Goal: Information Seeking & Learning: Learn about a topic

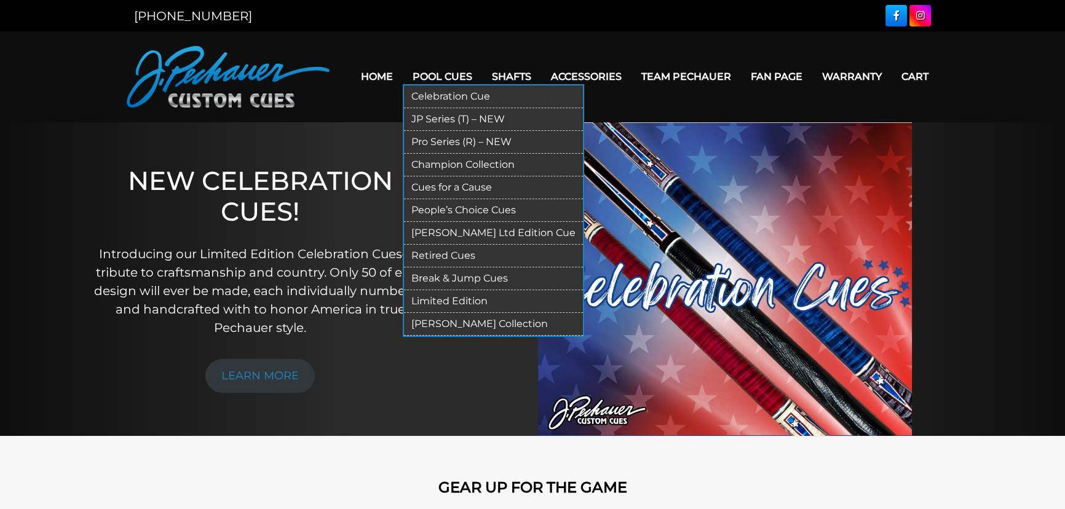
click at [436, 137] on link "Pro Series (R) – NEW" at bounding box center [493, 142] width 179 height 23
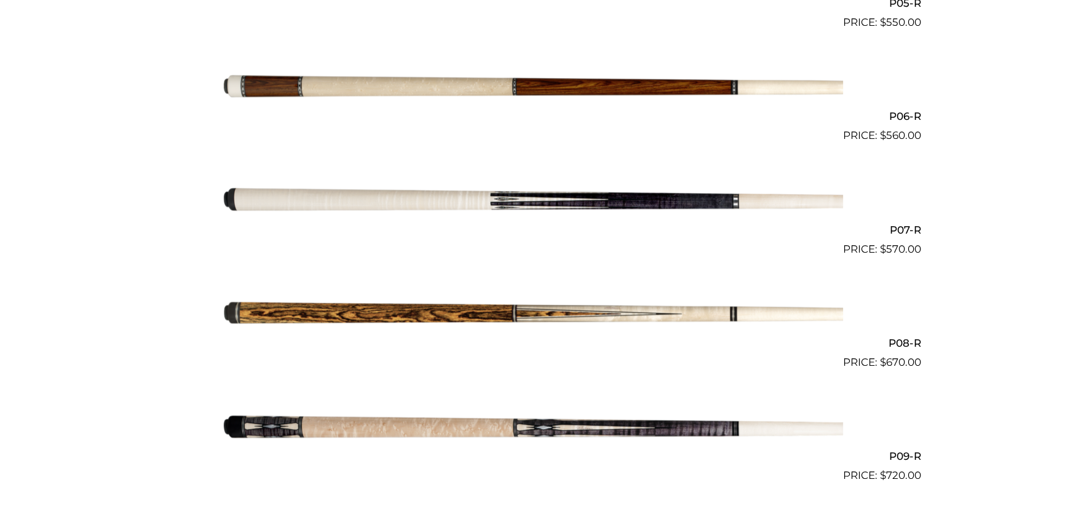
scroll to position [1006, 0]
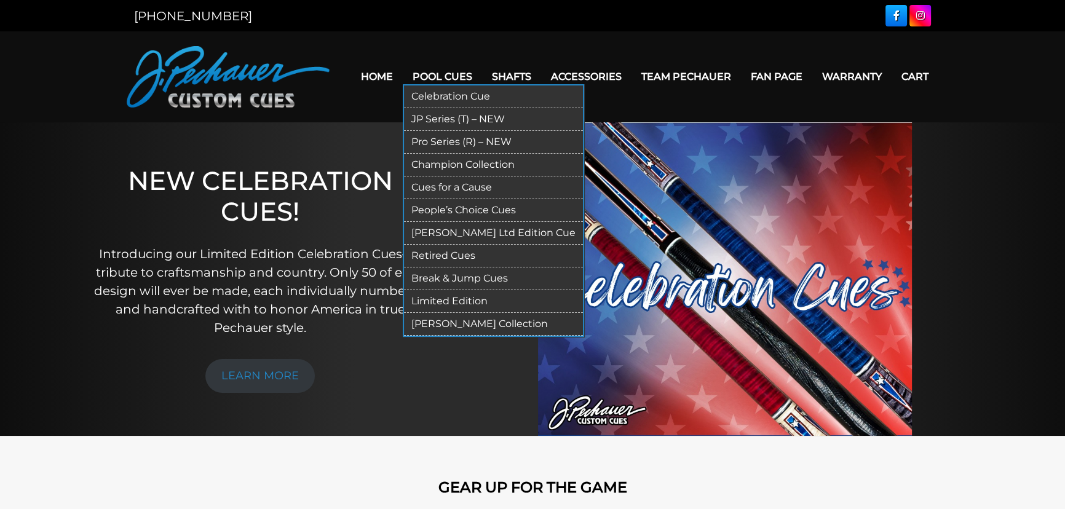
click at [435, 253] on link "Retired Cues" at bounding box center [493, 256] width 179 height 23
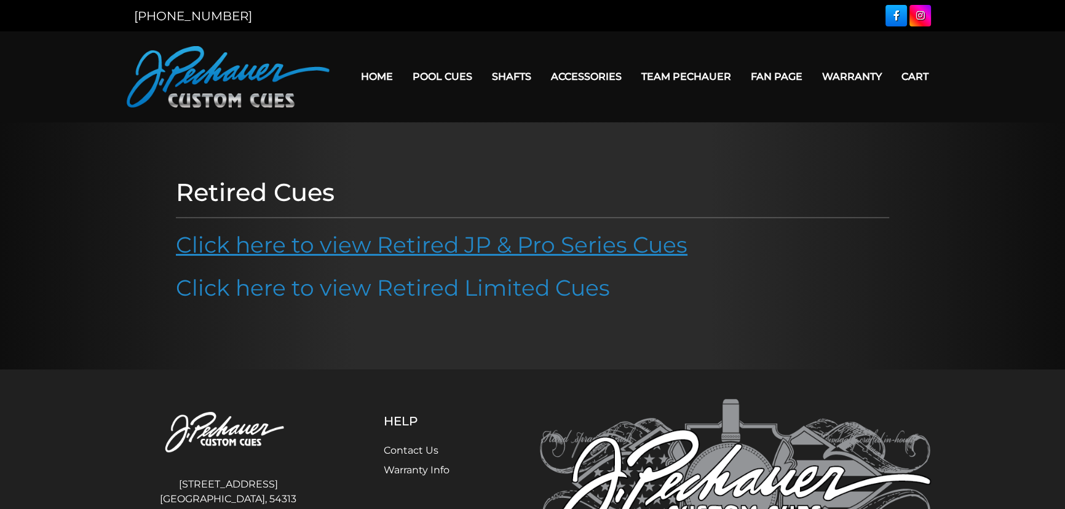
click at [403, 250] on link "Click here to view Retired JP & Pro Series Cues" at bounding box center [432, 244] width 512 height 27
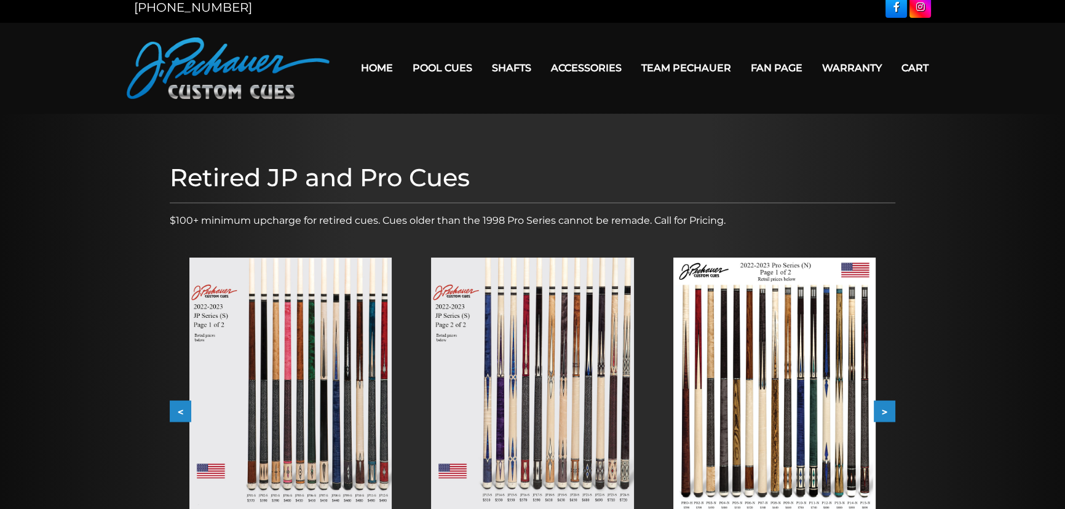
scroll to position [223, 0]
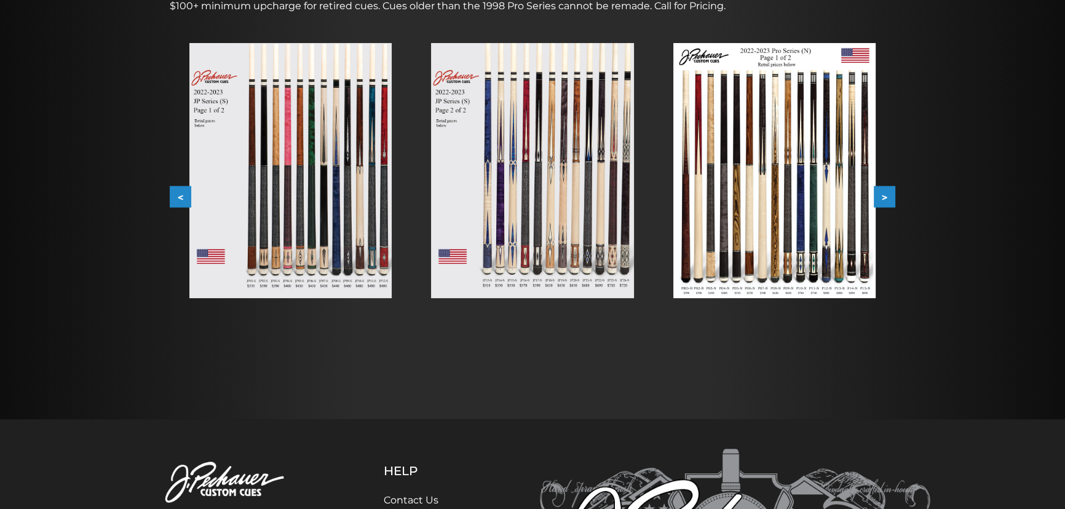
click at [888, 197] on button ">" at bounding box center [885, 197] width 22 height 22
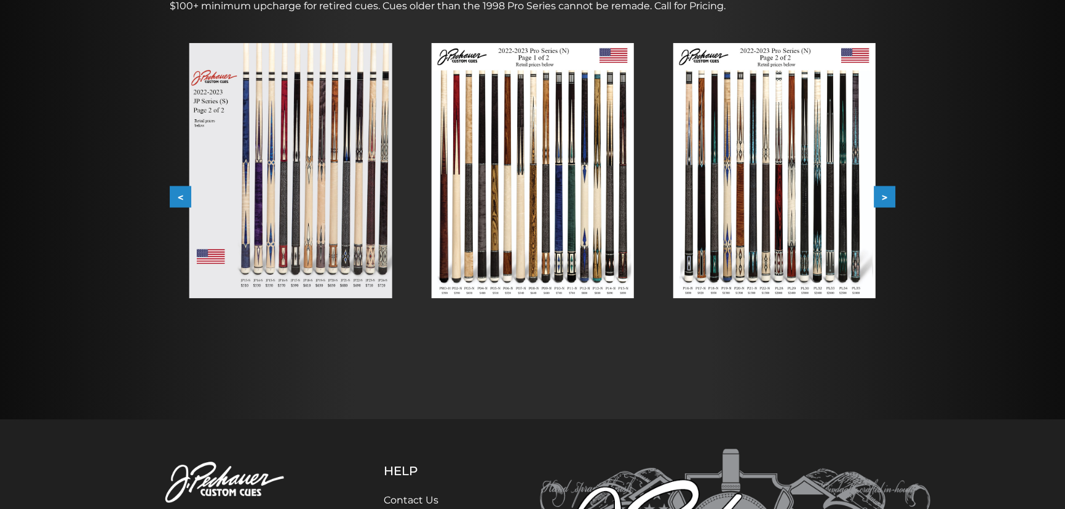
click at [888, 197] on button ">" at bounding box center [885, 197] width 22 height 22
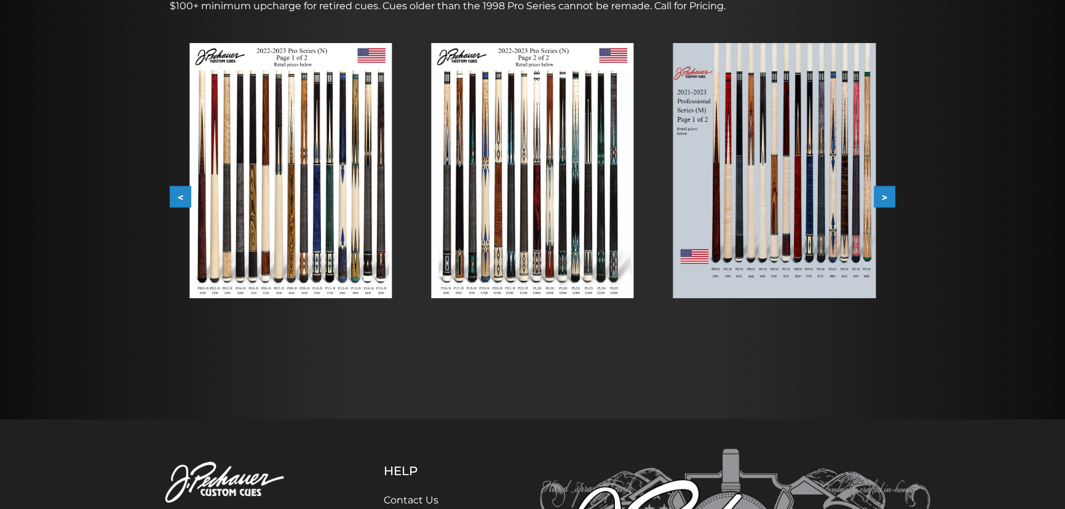
click at [812, 222] on img at bounding box center [774, 170] width 202 height 255
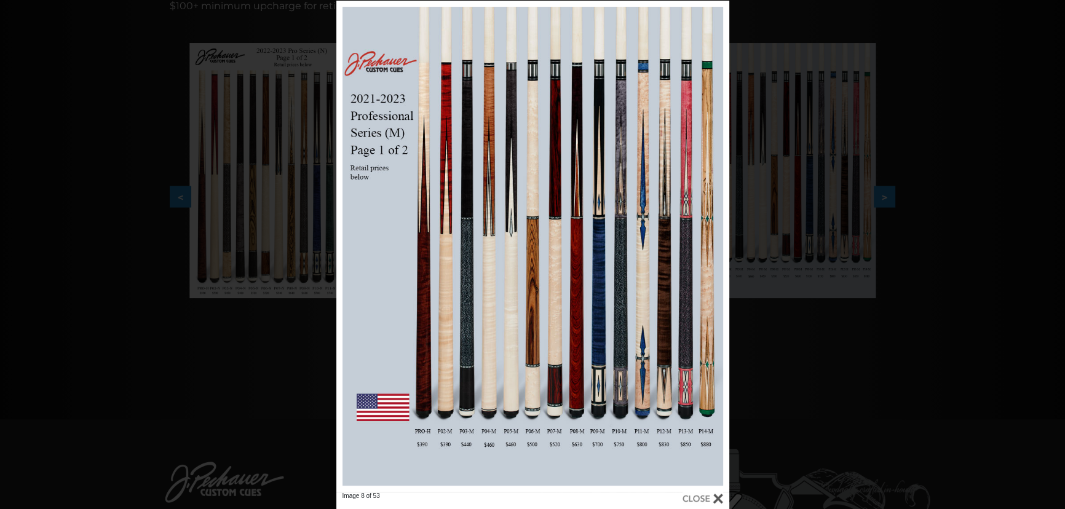
click at [125, 126] on div "Image 8 of 53" at bounding box center [532, 255] width 1065 height 509
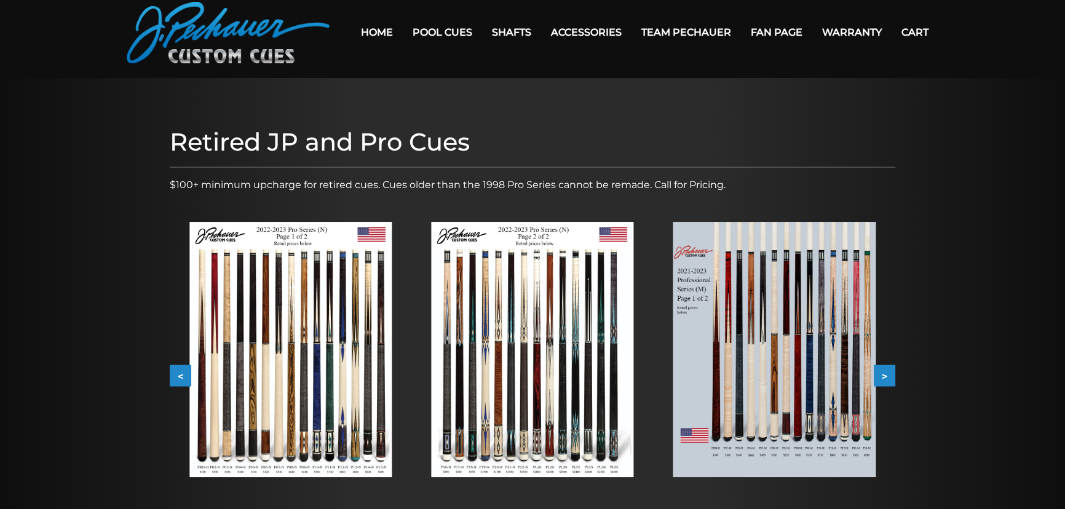
scroll to position [0, 0]
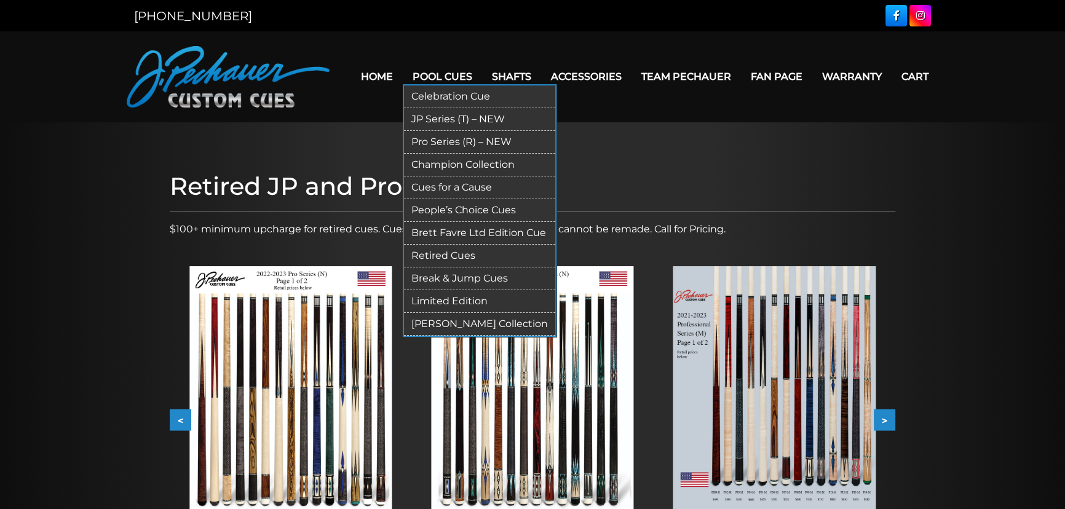
click at [443, 111] on link "JP Series (T) – NEW" at bounding box center [479, 119] width 151 height 23
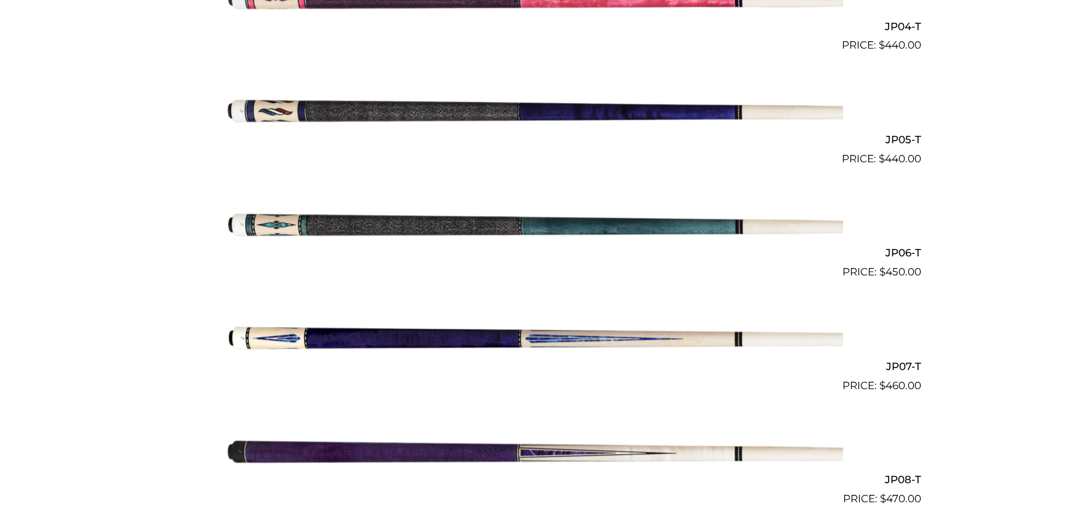
scroll to position [894, 0]
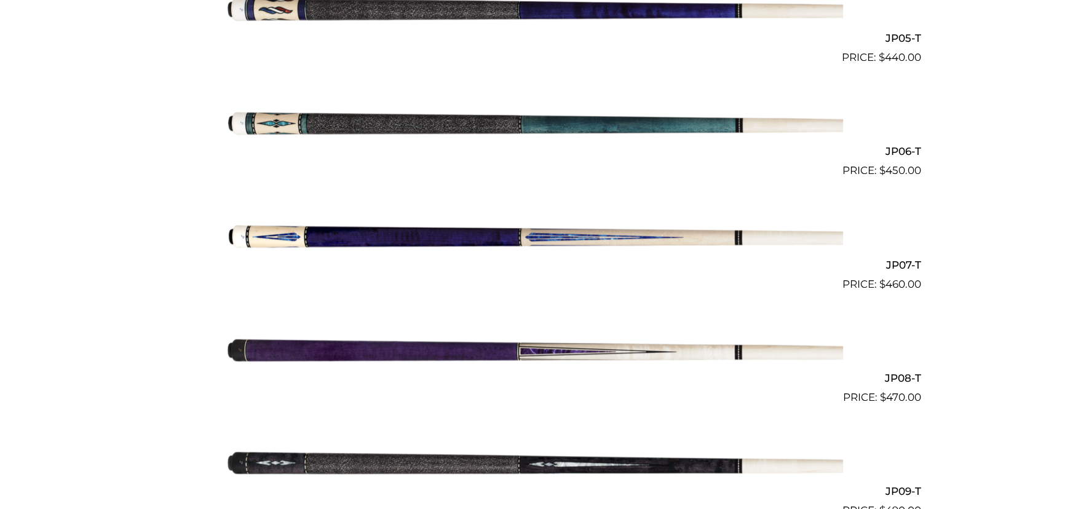
click at [560, 349] on img at bounding box center [532, 349] width 621 height 103
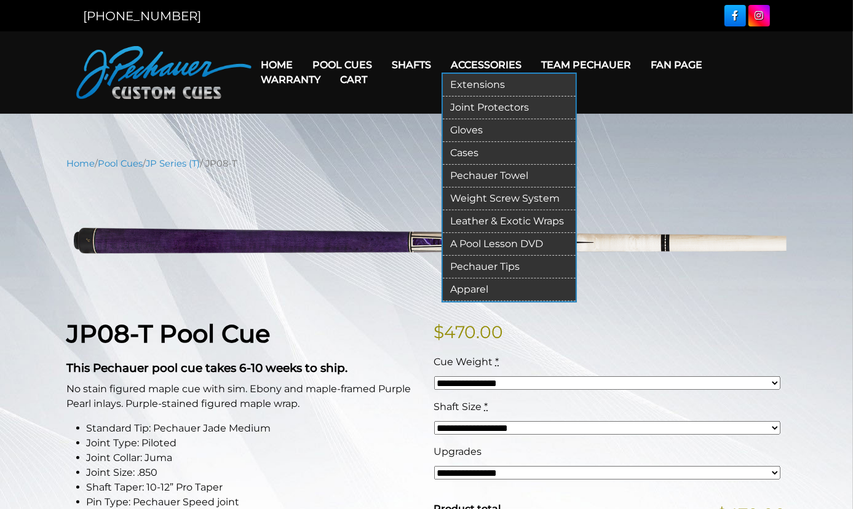
click at [457, 164] on link "Cases" at bounding box center [509, 153] width 133 height 23
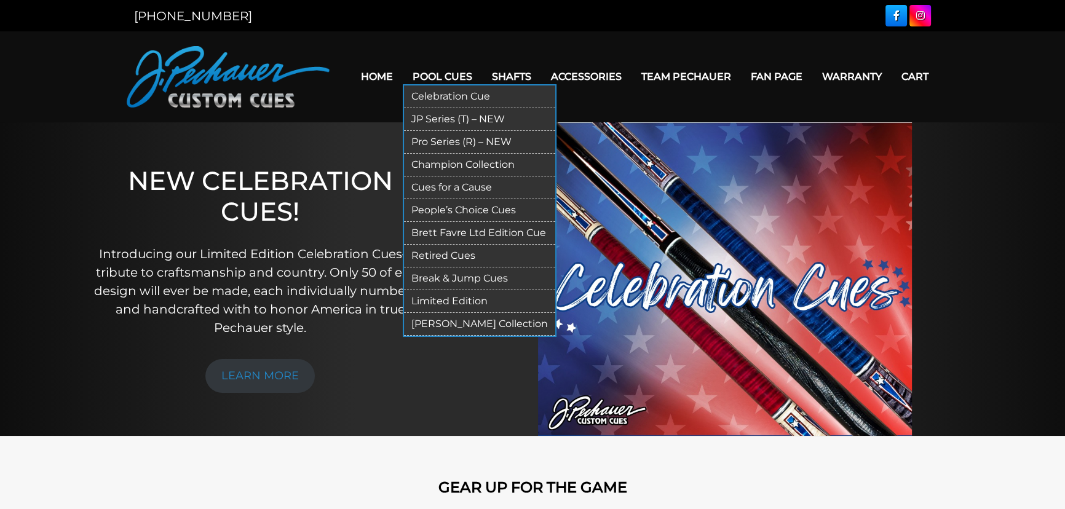
click at [437, 256] on link "Retired Cues" at bounding box center [479, 256] width 151 height 23
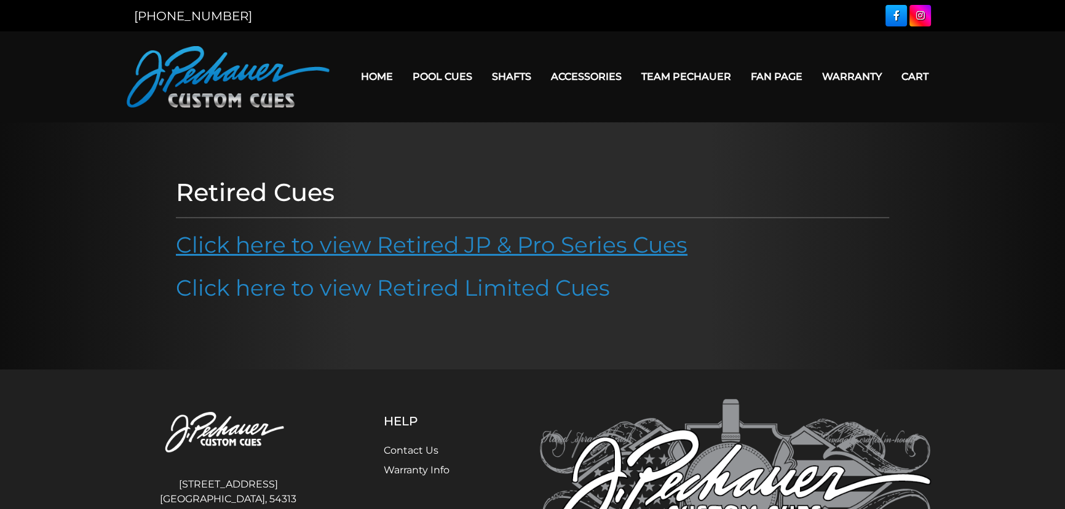
click at [429, 252] on link "Click here to view Retired JP & Pro Series Cues" at bounding box center [432, 244] width 512 height 27
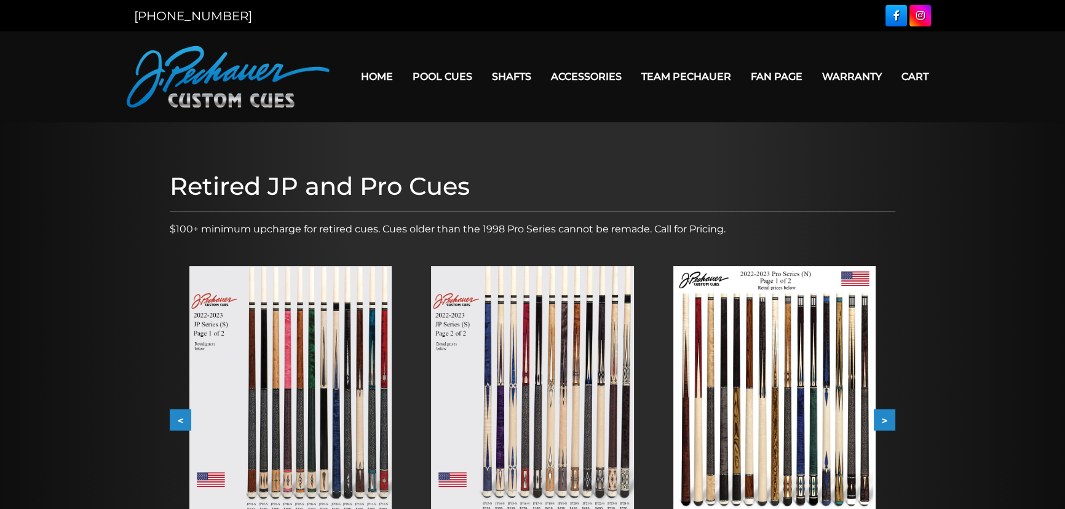
click at [885, 422] on button ">" at bounding box center [885, 421] width 22 height 22
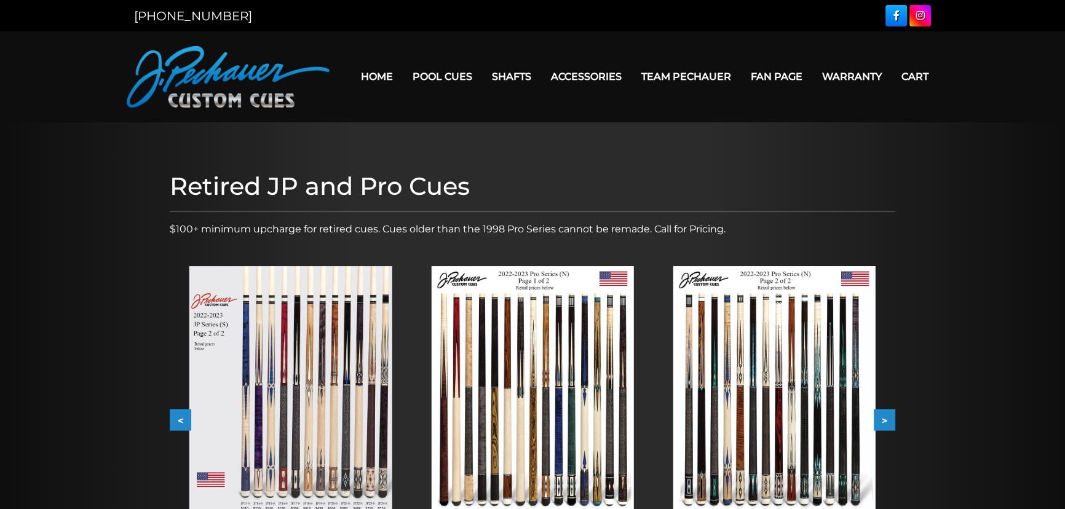
click at [885, 418] on button ">" at bounding box center [885, 421] width 22 height 22
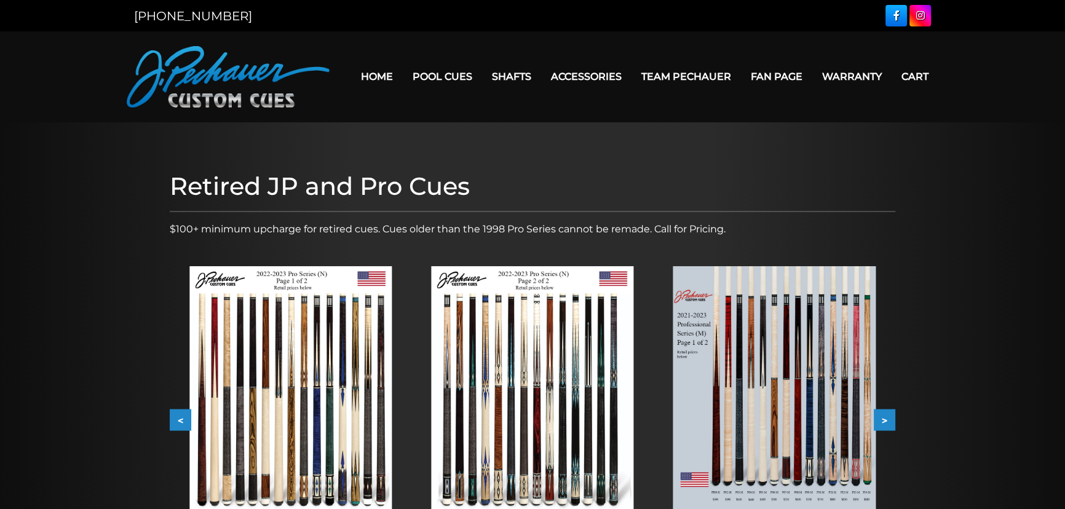
click at [773, 397] on img at bounding box center [774, 393] width 202 height 255
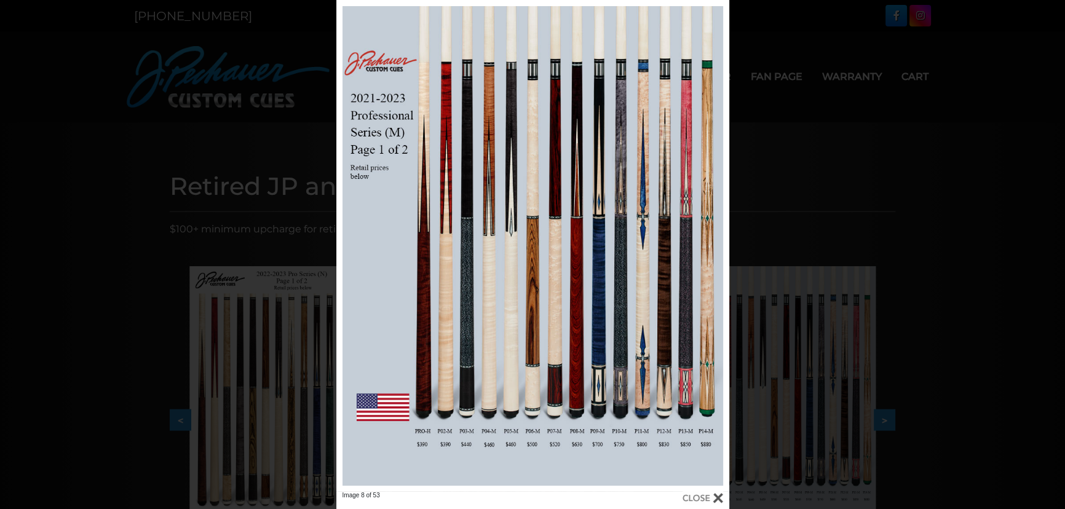
click at [958, 189] on div "Image 8 of 53" at bounding box center [532, 254] width 1065 height 509
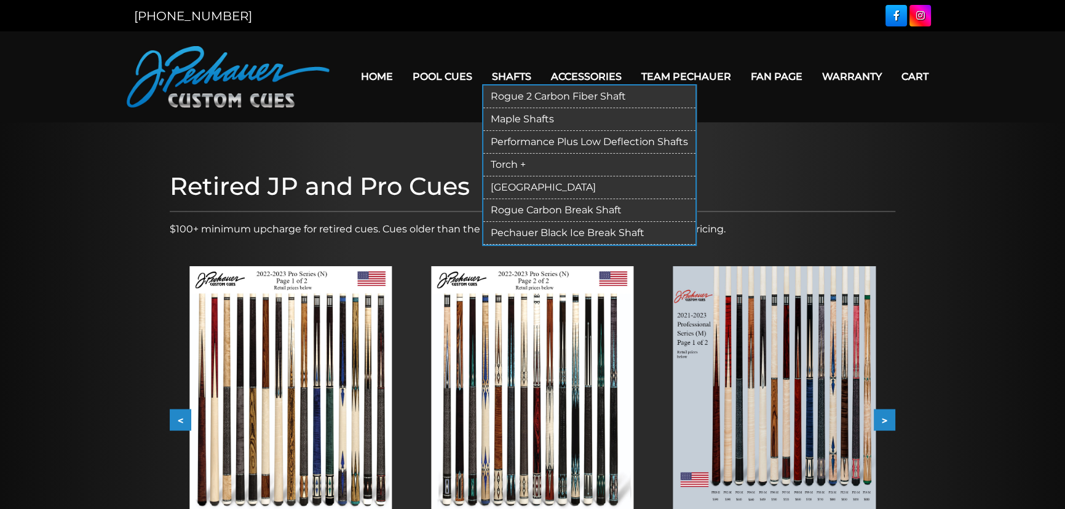
click at [516, 181] on link "[GEOGRAPHIC_DATA]" at bounding box center [589, 187] width 212 height 23
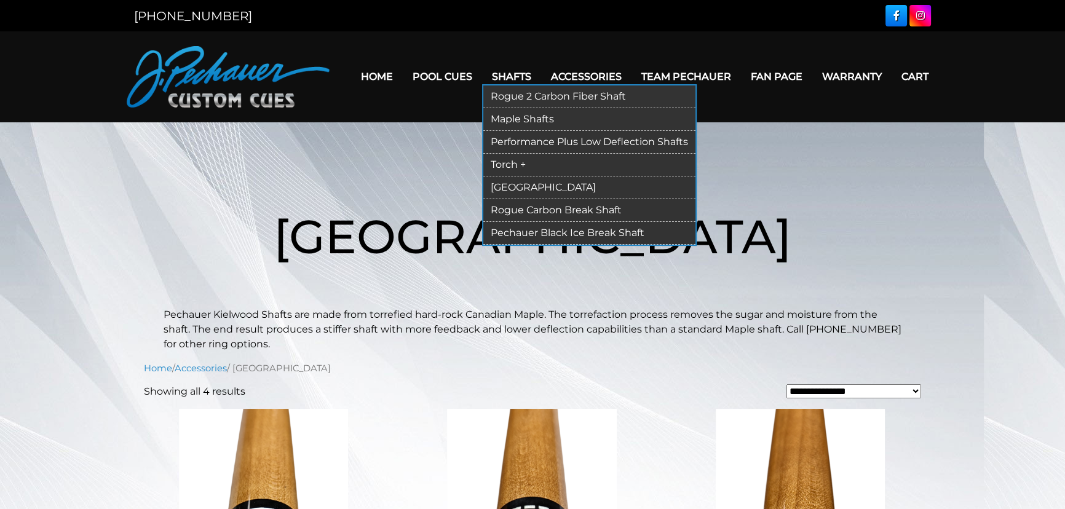
click at [541, 140] on link "Performance Plus Low Deflection Shafts" at bounding box center [589, 142] width 212 height 23
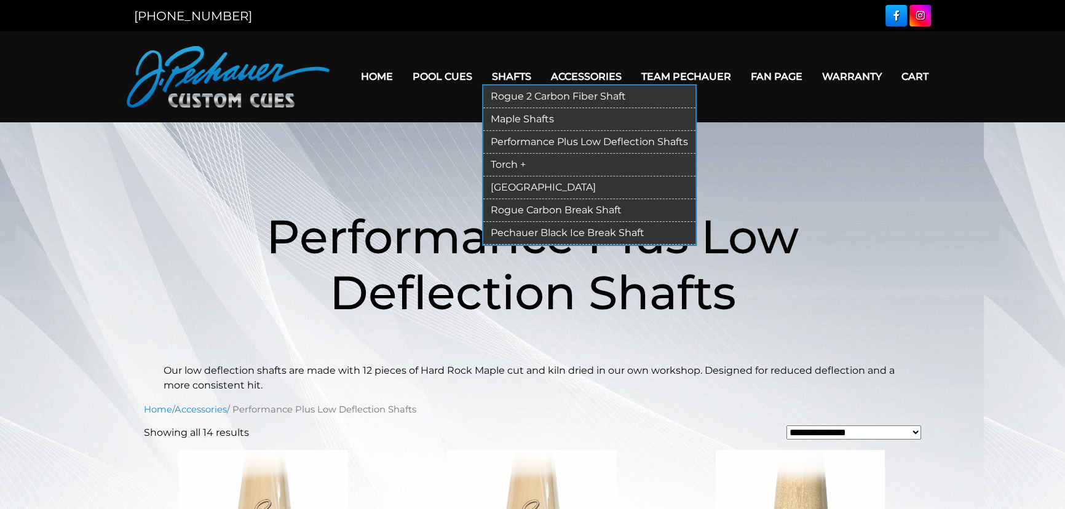
click at [517, 158] on link "Torch +" at bounding box center [589, 165] width 212 height 23
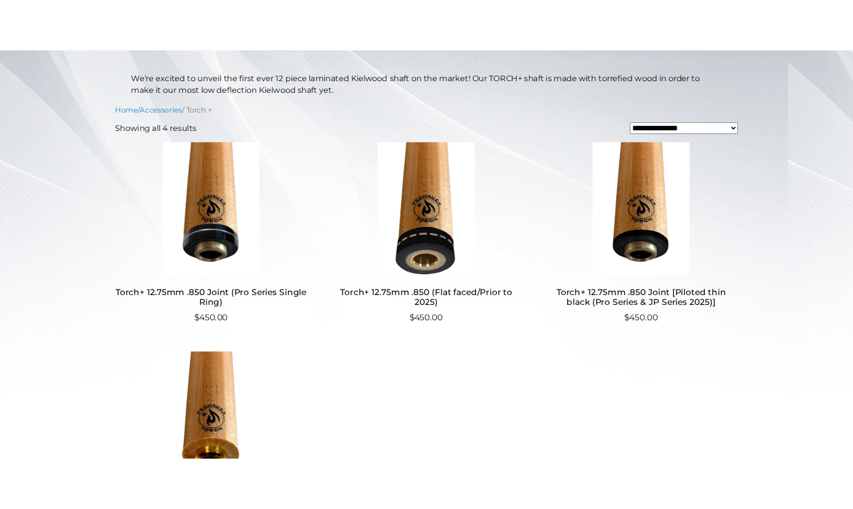
scroll to position [111, 0]
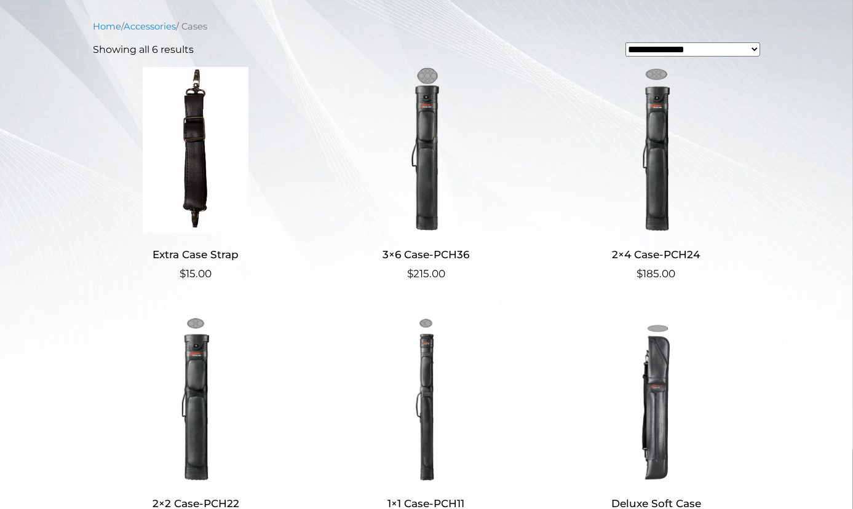
scroll to position [391, 0]
